Goal: Navigation & Orientation: Find specific page/section

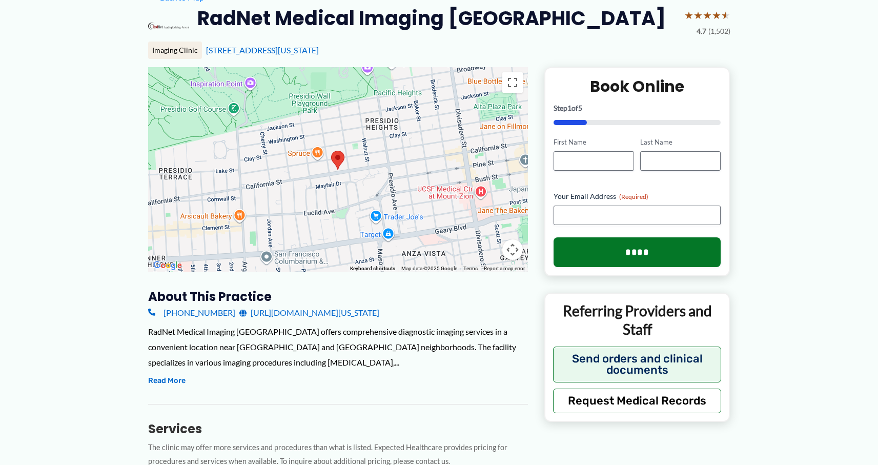
scroll to position [91, 0]
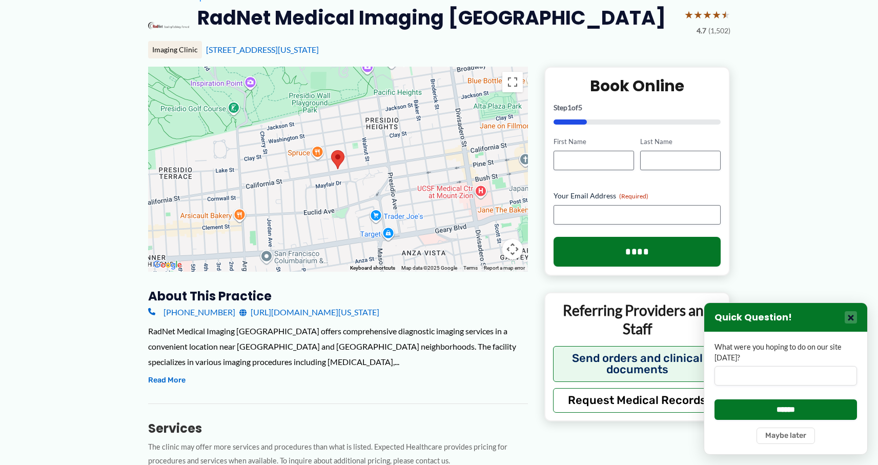
click at [856, 318] on button "×" at bounding box center [851, 317] width 12 height 12
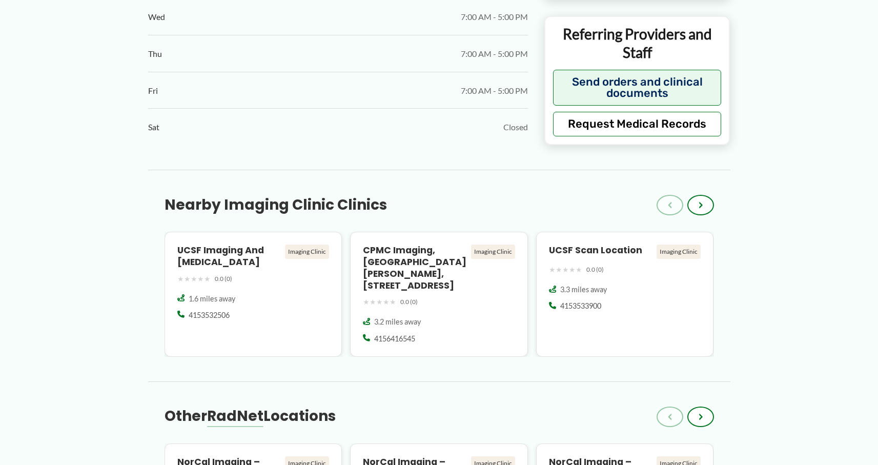
scroll to position [911, 0]
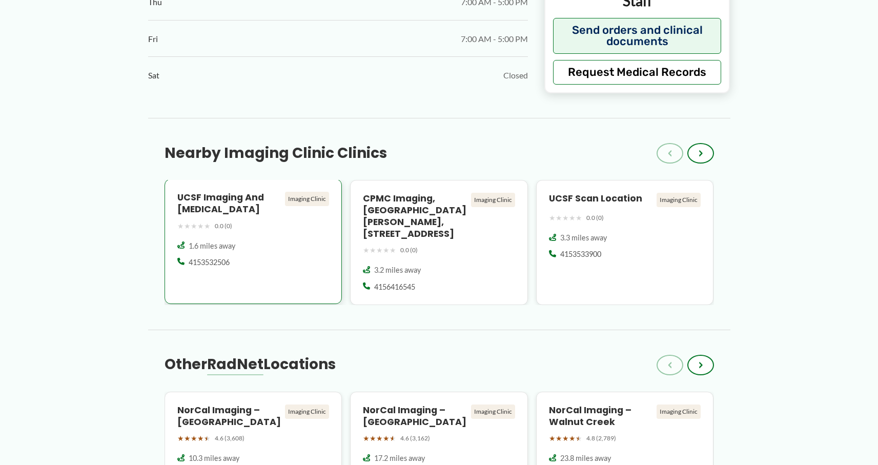
click at [194, 205] on h4 "UCSF Imaging and [MEDICAL_DATA]" at bounding box center [229, 204] width 104 height 24
